Goal: Find specific page/section: Find specific page/section

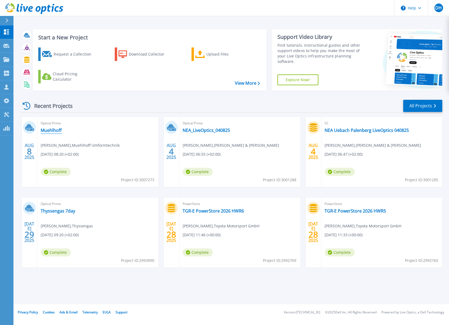
click at [55, 130] on link "Muehlhoff" at bounding box center [51, 129] width 21 height 5
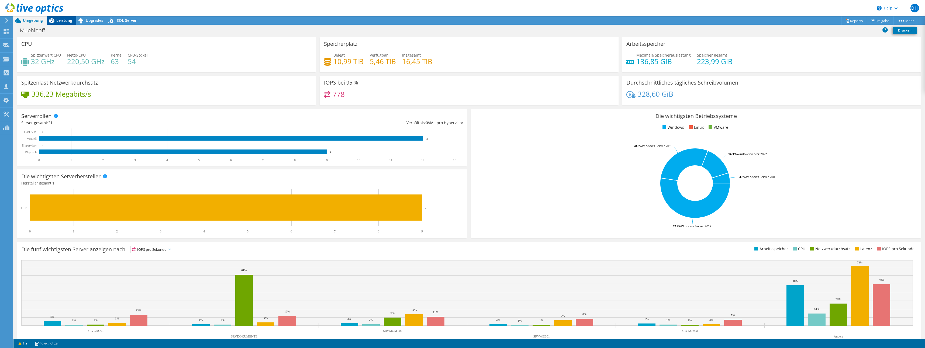
click at [65, 20] on span "Leistung" at bounding box center [64, 20] width 16 height 5
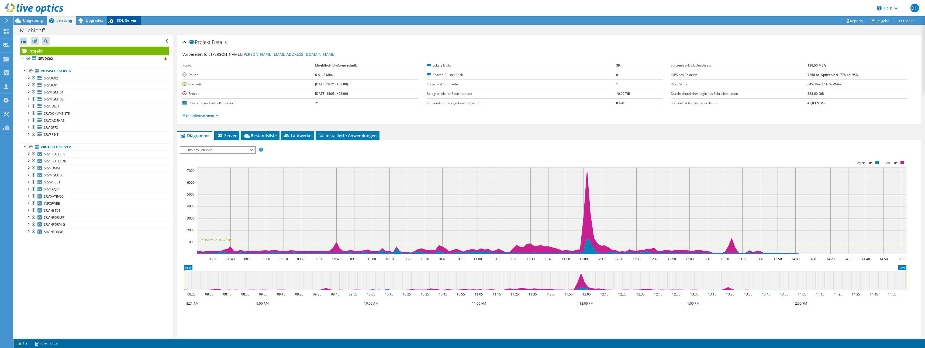
click at [126, 22] on span "SQL Server" at bounding box center [127, 20] width 20 height 5
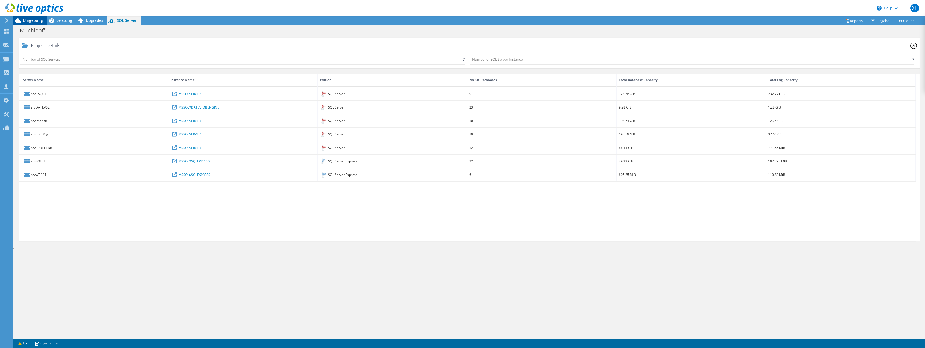
click at [32, 21] on span "Umgebung" at bounding box center [33, 20] width 20 height 5
